Goal: Task Accomplishment & Management: Use online tool/utility

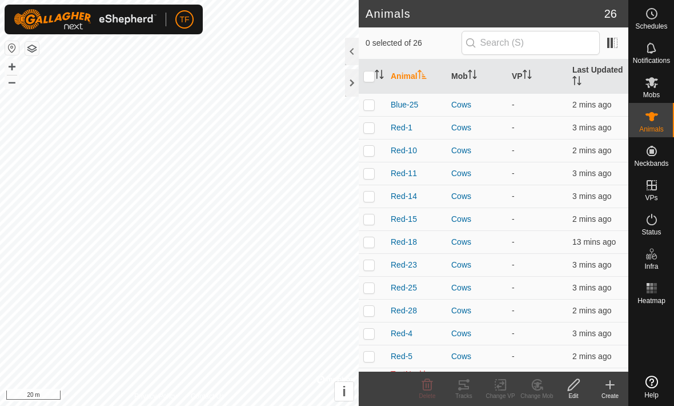
scroll to position [-1, 0]
click at [372, 74] on input "checkbox" at bounding box center [369, 76] width 11 height 11
checkbox input "true"
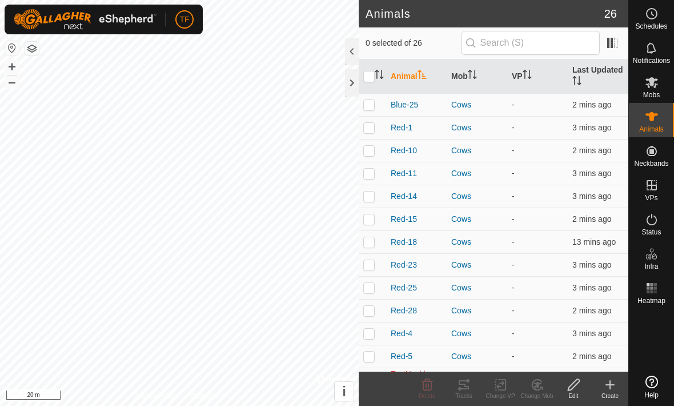
checkbox input "true"
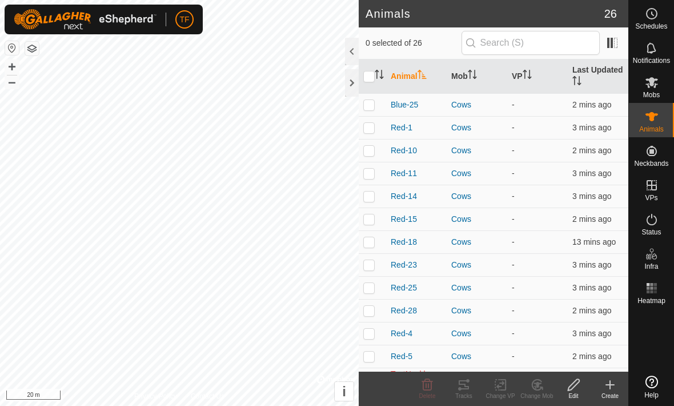
checkbox input "true"
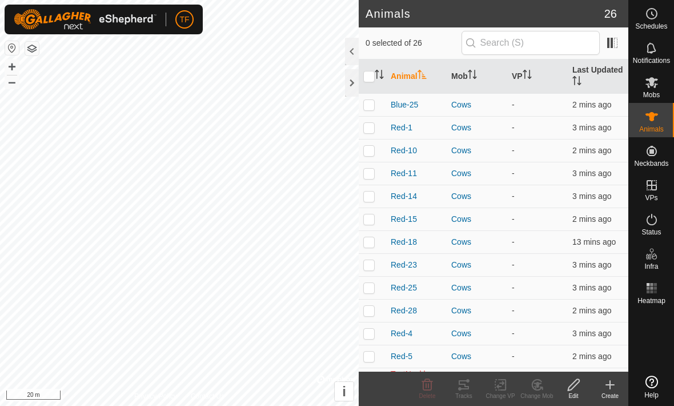
checkbox input "true"
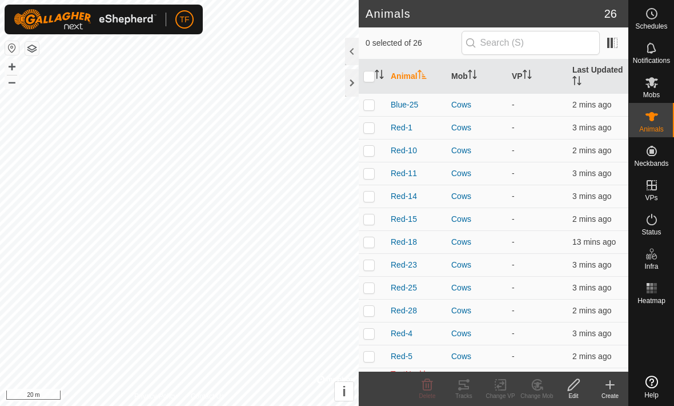
checkbox input "true"
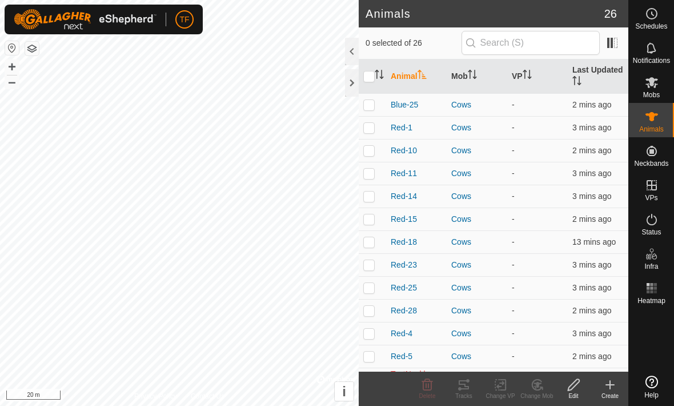
checkbox input "true"
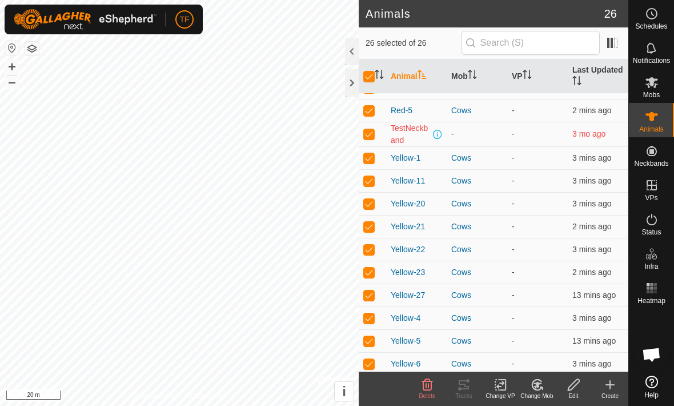
scroll to position [253, 0]
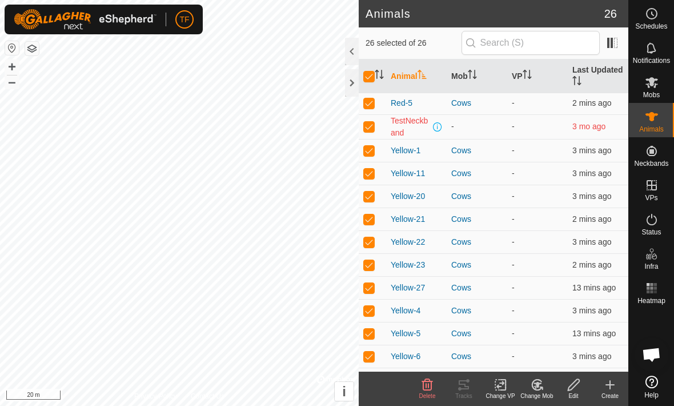
click at [374, 132] on td at bounding box center [372, 126] width 27 height 25
checkbox input "false"
click at [505, 386] on icon at bounding box center [501, 385] width 14 height 14
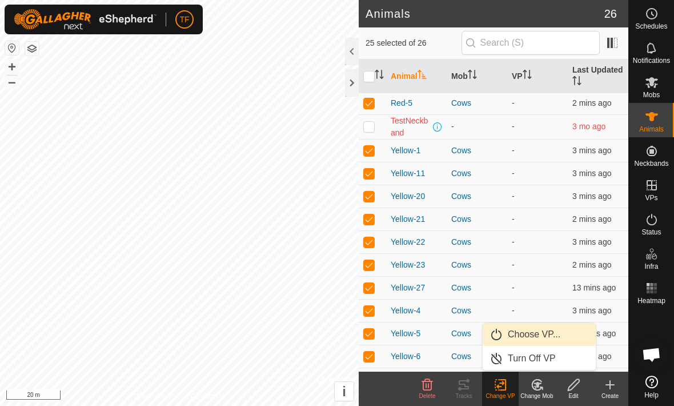
click at [566, 336] on link "Choose VP..." at bounding box center [539, 334] width 113 height 23
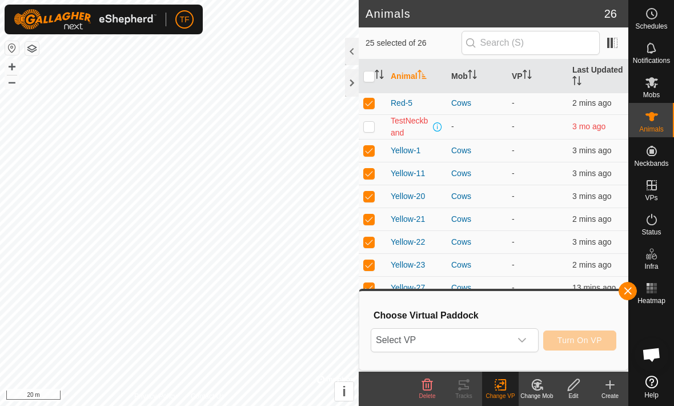
click at [534, 337] on p-select "Select VP" at bounding box center [455, 340] width 168 height 24
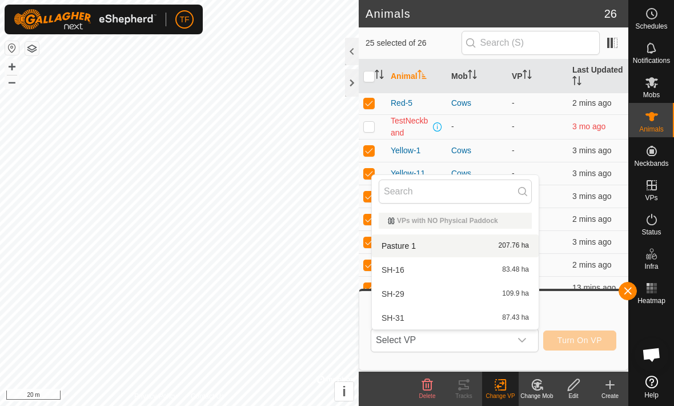
click at [483, 245] on div "Pasture 1 207.76 ha" at bounding box center [455, 246] width 153 height 14
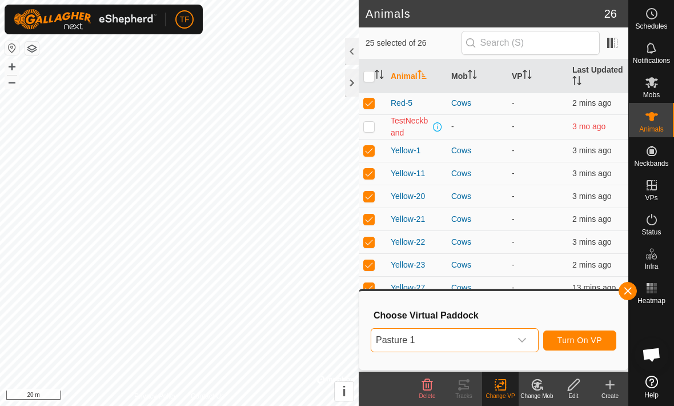
click at [593, 337] on span "Turn On VP" at bounding box center [580, 340] width 45 height 9
